Goal: Information Seeking & Learning: Learn about a topic

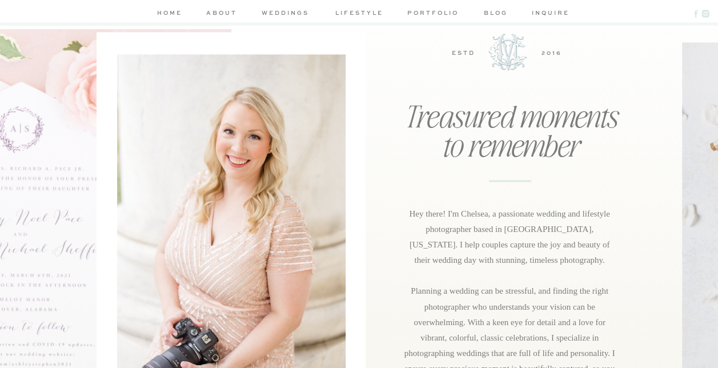
scroll to position [754, 0]
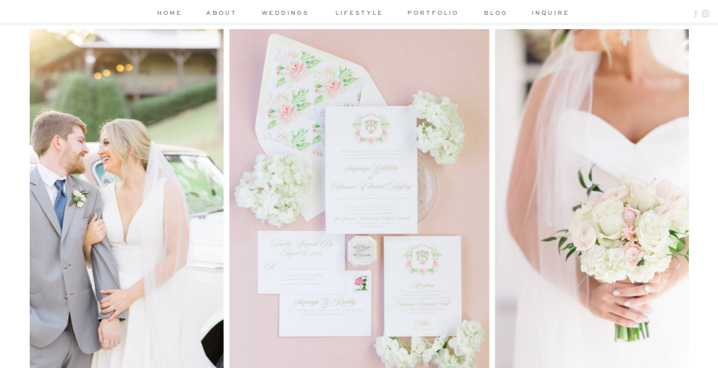
scroll to position [0, 0]
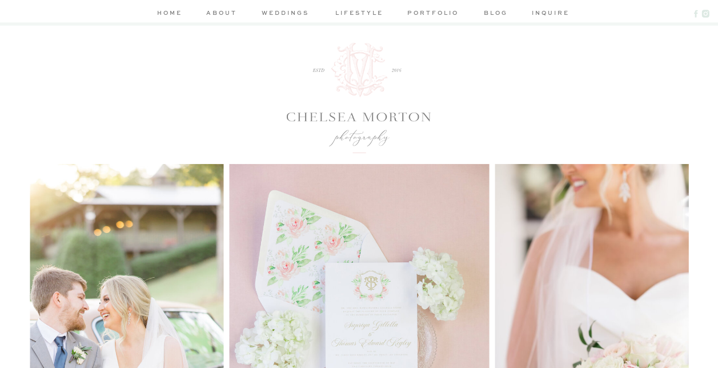
click at [221, 19] on nav "about" at bounding box center [222, 14] width 34 height 12
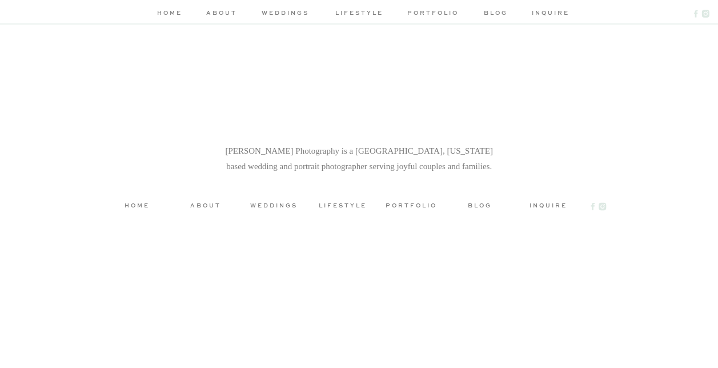
scroll to position [3038, 0]
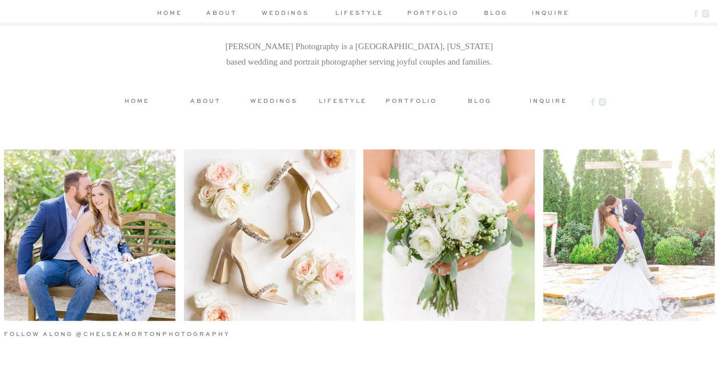
click at [539, 9] on nav "inquire" at bounding box center [548, 14] width 33 height 12
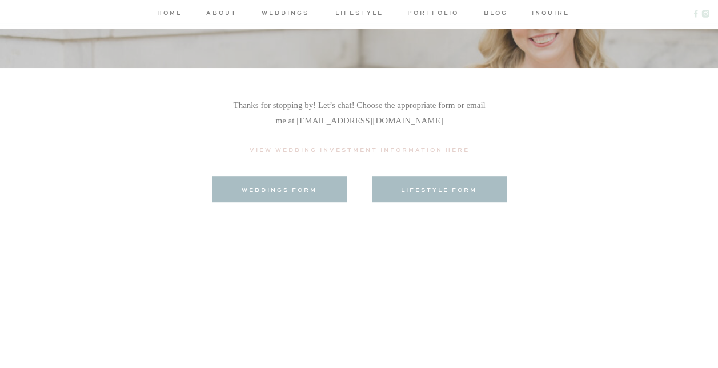
scroll to position [219, 0]
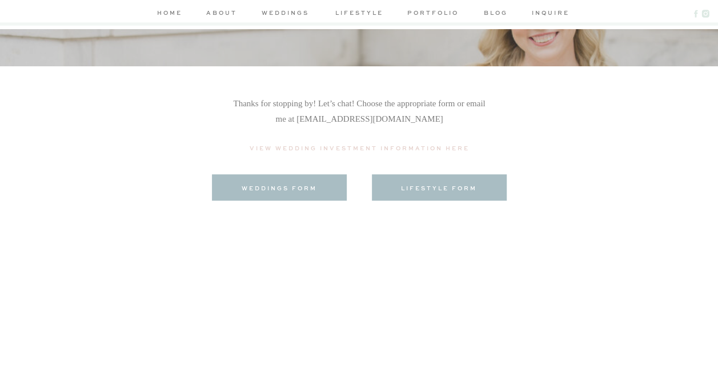
click at [270, 182] on div at bounding box center [279, 187] width 135 height 26
click at [272, 189] on h3 "weddings form" at bounding box center [279, 187] width 114 height 9
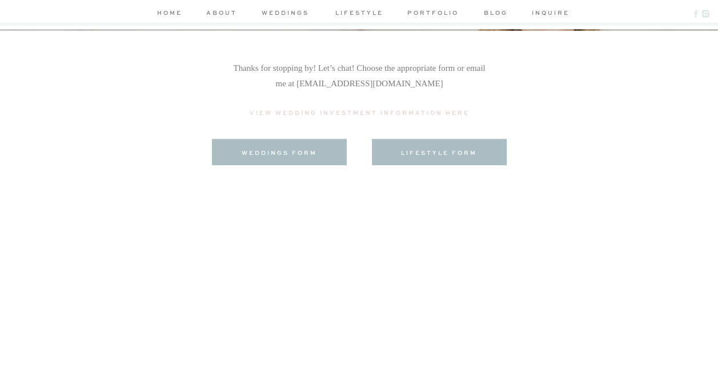
scroll to position [257, 0]
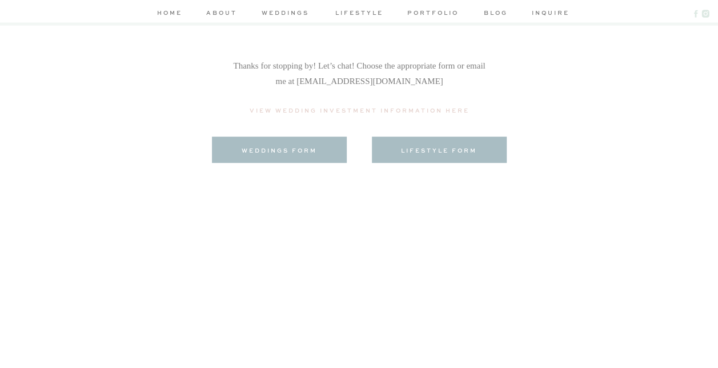
drag, startPoint x: 468, startPoint y: 80, endPoint x: 303, endPoint y: 83, distance: 165.2
click at [303, 83] on p "Thanks for stopping by! Let’s chat! Choose the appropriate form or email me at …" at bounding box center [360, 81] width 254 height 47
copy p "chelsea@chelseamortonphotography.com"
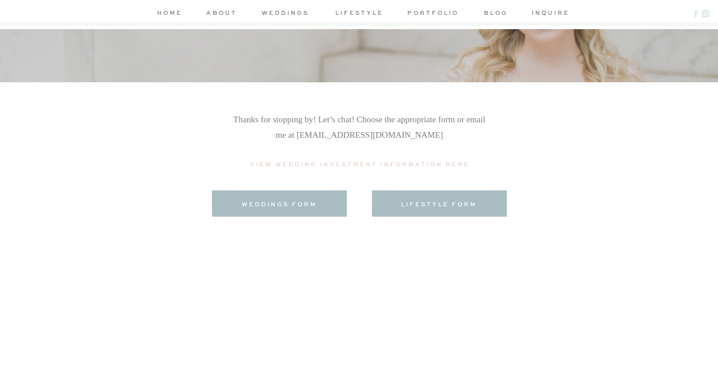
scroll to position [0, 0]
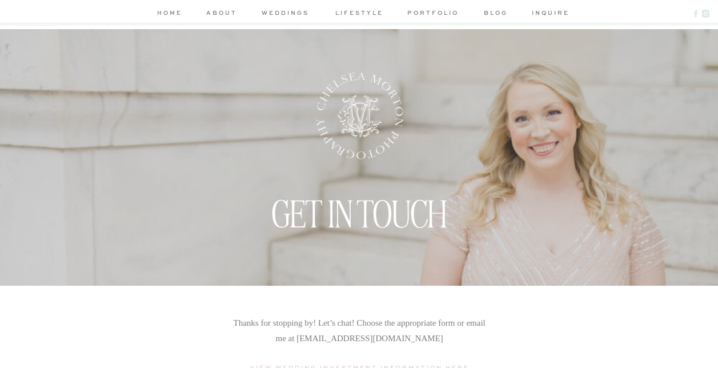
click at [269, 9] on nav "weddings" at bounding box center [285, 14] width 54 height 12
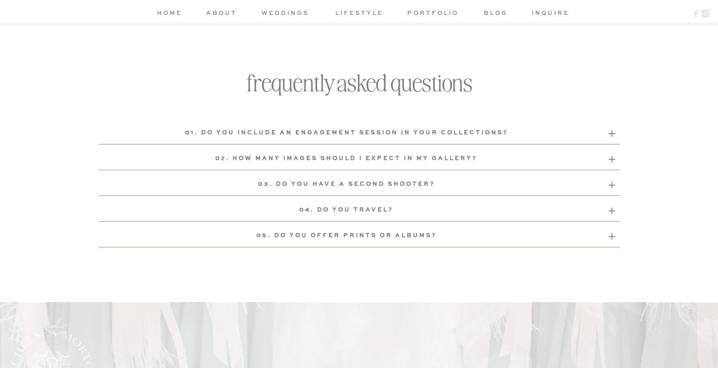
scroll to position [3875, 0]
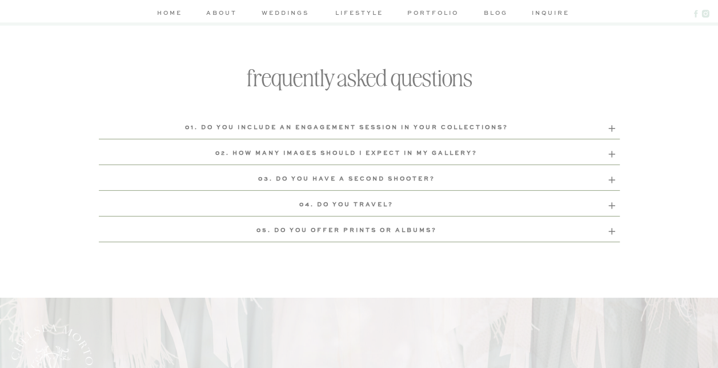
click at [243, 151] on b "02. How many images should I expect in my gallery?" at bounding box center [346, 153] width 262 height 6
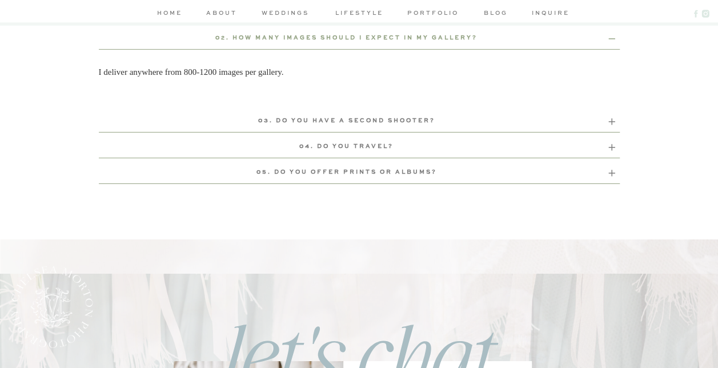
scroll to position [3939, 0]
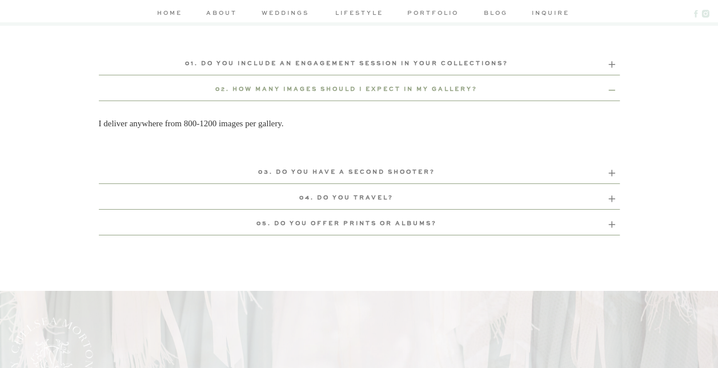
click at [258, 87] on b "02. HOW MANY IMAGES SHOULD I EXPECT IN MY GALLERY?" at bounding box center [346, 89] width 262 height 6
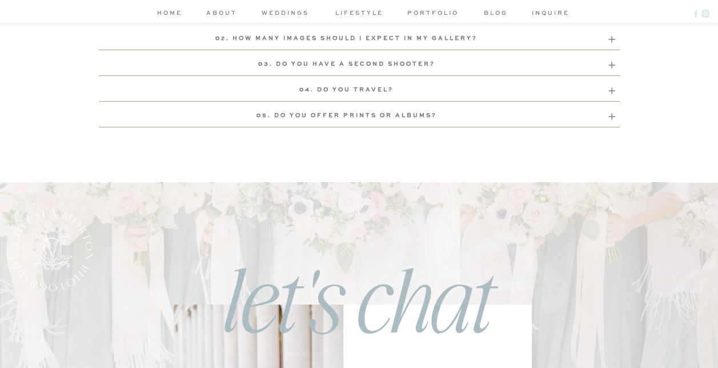
scroll to position [3991, 0]
click at [329, 94] on p "04. Do you travel?" at bounding box center [347, 90] width 496 height 13
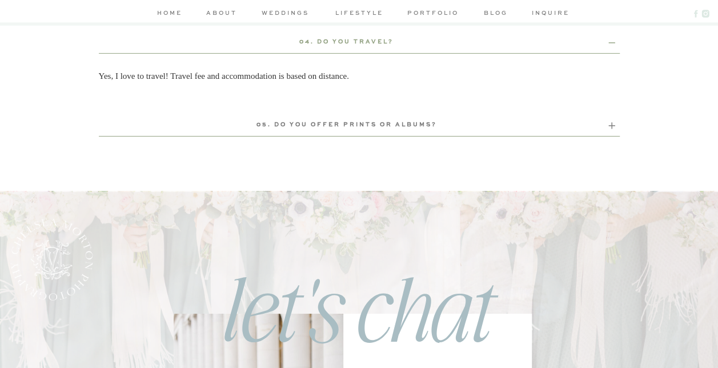
scroll to position [4042, 0]
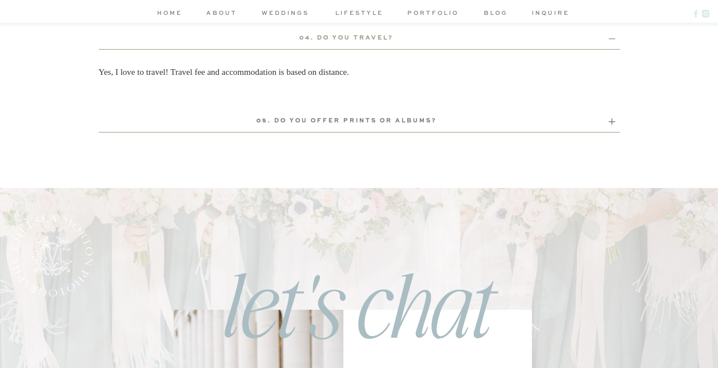
click at [338, 35] on b "04. DO YOU TRAVEL?" at bounding box center [346, 38] width 94 height 6
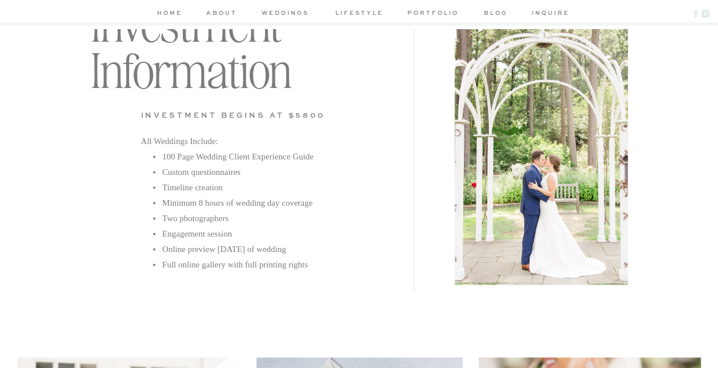
scroll to position [3210, 0]
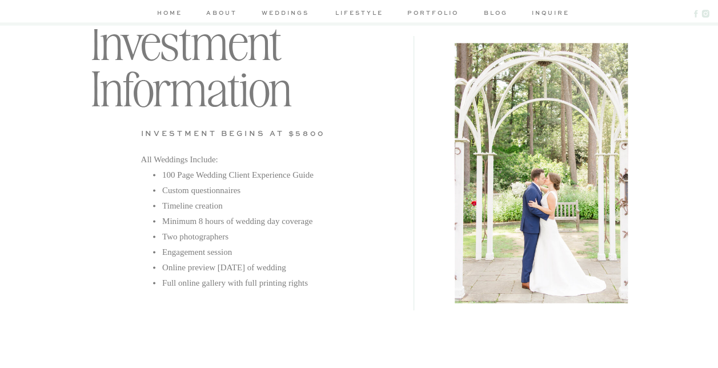
click at [305, 131] on h3 "Investment begins at $5800" at bounding box center [254, 131] width 227 height 9
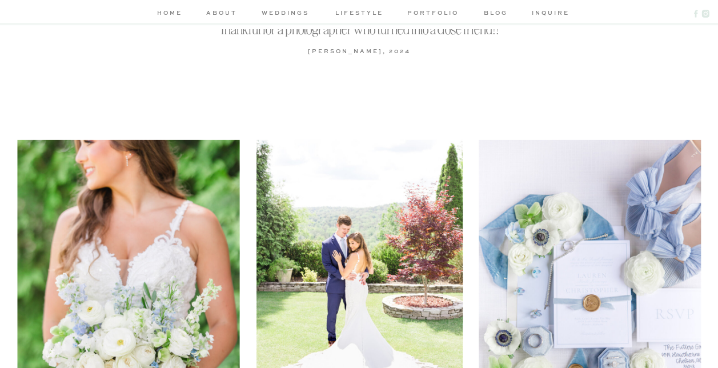
scroll to position [1774, 0]
